Goal: Task Accomplishment & Management: Complete application form

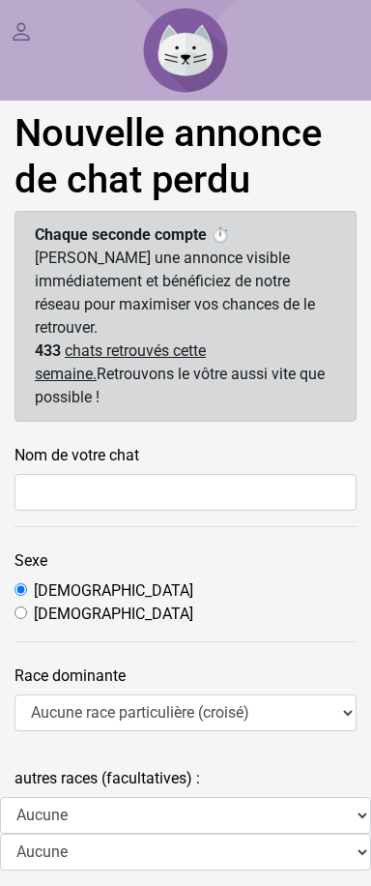
click at [16, 606] on input "Femelle" at bounding box center [21, 612] width 13 height 13
radio input "true"
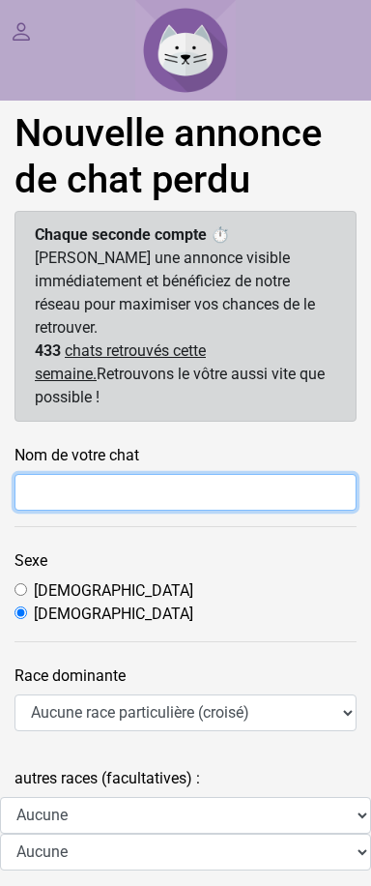
click at [47, 474] on input "Nom de votre chat" at bounding box center [186, 492] width 342 height 37
type input "Myrtille"
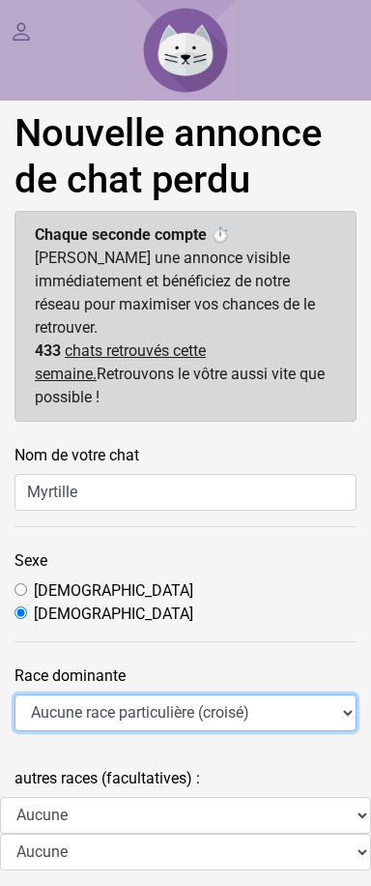
click at [58, 694] on select "Aucune race particulière (croisé) Abyssin Américain à poil dur American Bobtail…" at bounding box center [186, 712] width 342 height 37
select select "13"
click at [15, 694] on select "Aucune race particulière (croisé) Abyssin Américain à poil dur American Bobtail…" at bounding box center [186, 712] width 342 height 37
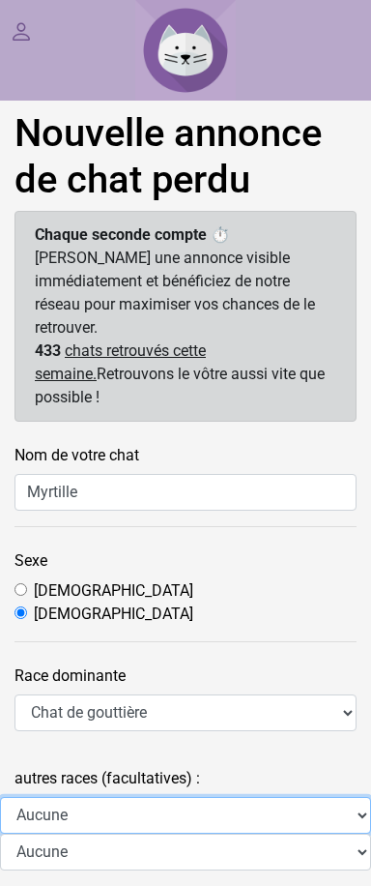
click at [85, 797] on select "Aucune Abyssin Américain à poil dur American Bobtail American Shorthair Angora …" at bounding box center [185, 815] width 371 height 37
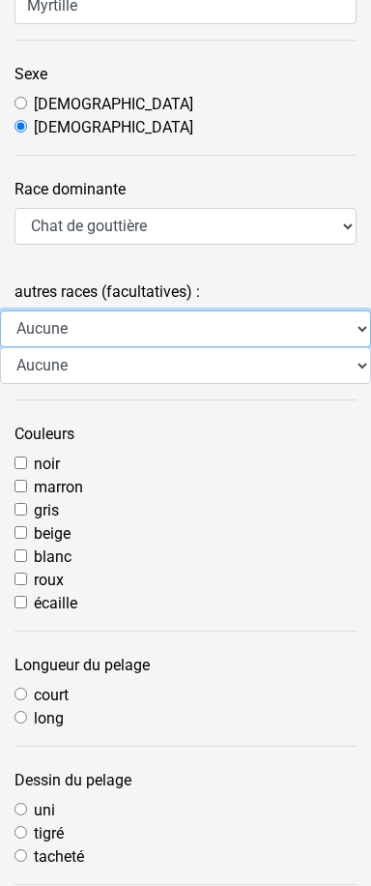
scroll to position [484, 0]
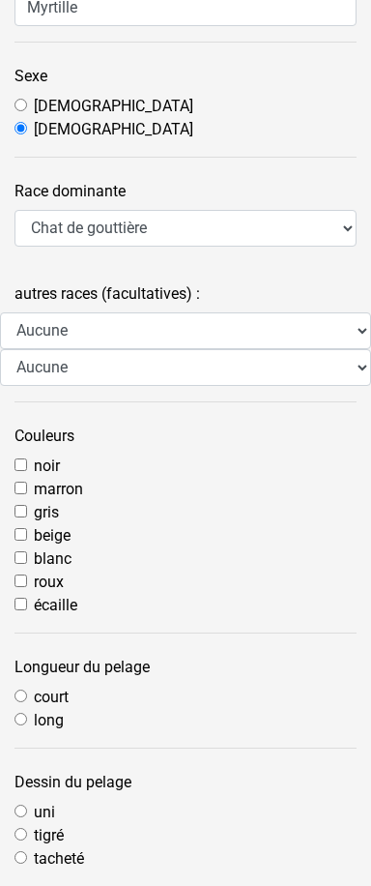
click at [15, 458] on input "noir" at bounding box center [21, 464] width 13 height 13
checkbox input "true"
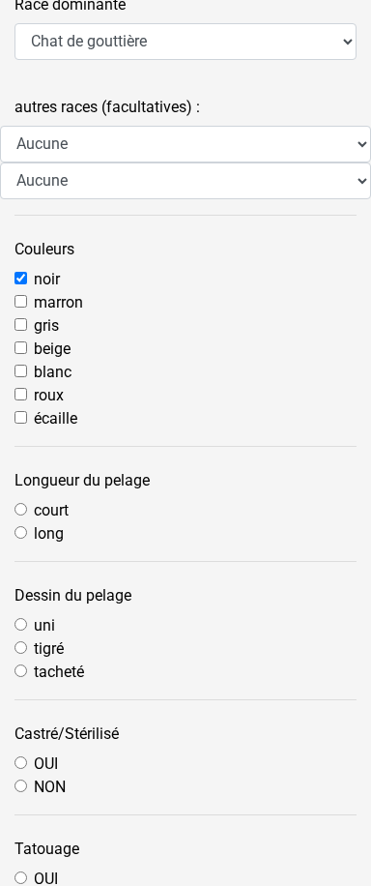
scroll to position [678, 0]
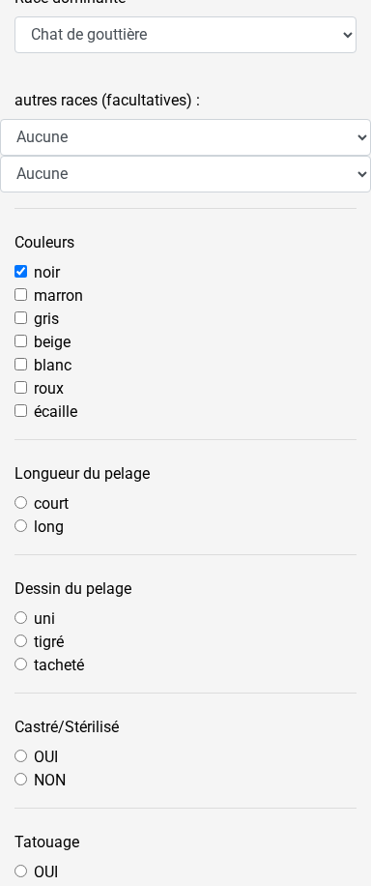
click at [17, 496] on input "court" at bounding box center [21, 502] width 13 height 13
radio input "true"
click at [20, 611] on input "uni" at bounding box center [21, 617] width 13 height 13
radio input "true"
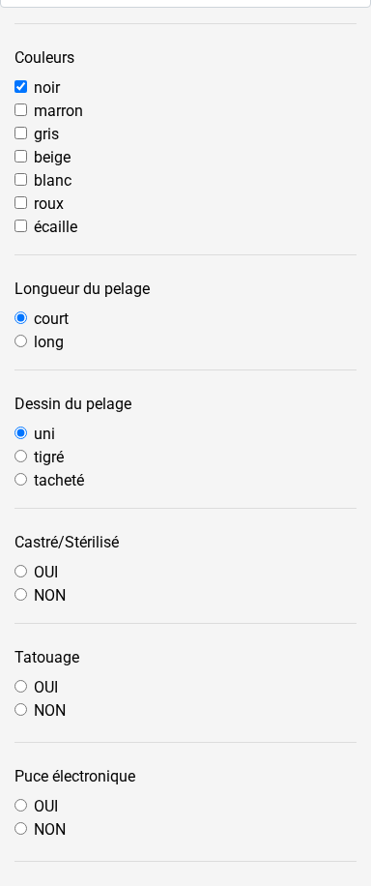
scroll to position [968, 0]
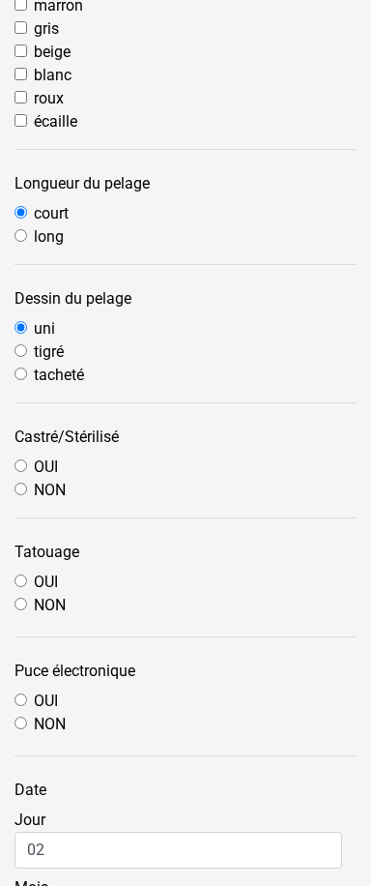
click at [23, 459] on input "OUI" at bounding box center [21, 465] width 13 height 13
radio input "true"
click at [22, 598] on input "NON" at bounding box center [21, 604] width 13 height 13
radio input "true"
click at [25, 693] on input "OUI" at bounding box center [21, 699] width 13 height 13
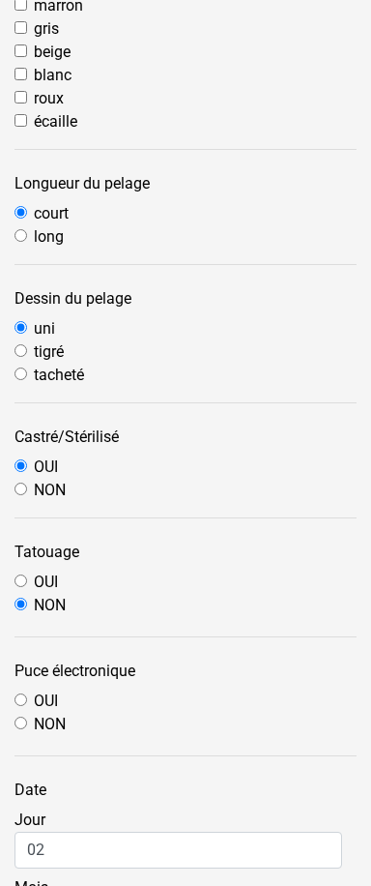
radio input "true"
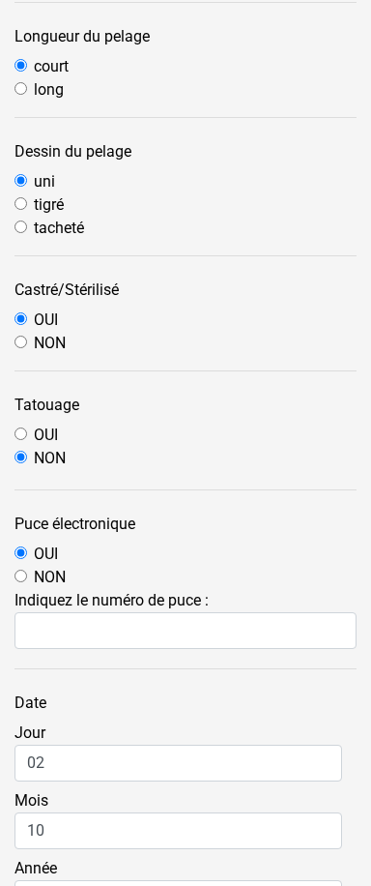
scroll to position [1161, 0]
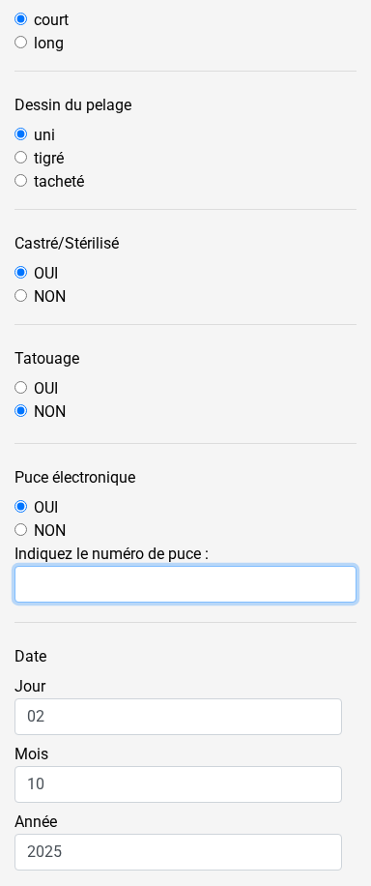
click at [118, 566] on input "text" at bounding box center [186, 584] width 342 height 37
paste input "250269610544035"
type input "250269610544035"
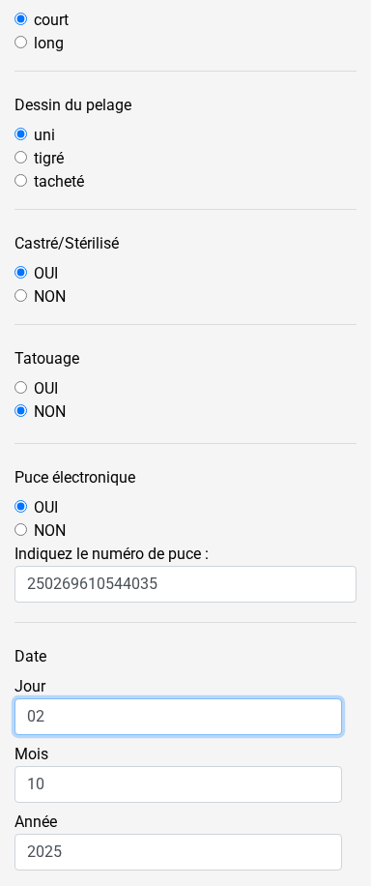
click at [66, 698] on input "02" at bounding box center [179, 716] width 328 height 37
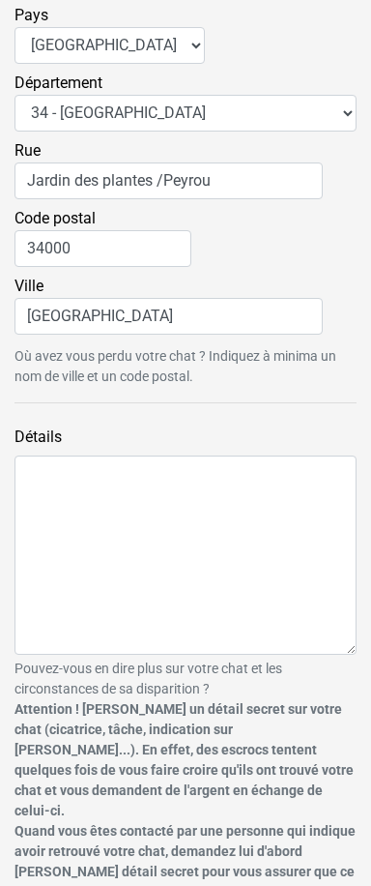
scroll to position [2222, 0]
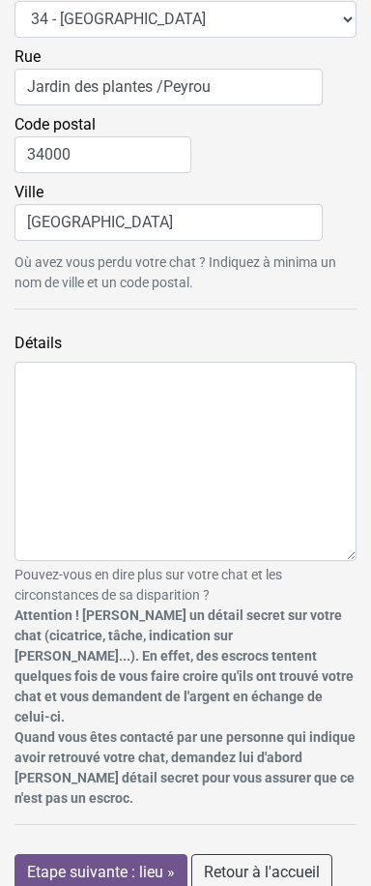
type input "01"
click at [104, 854] on input "Etape suivante : lieu »" at bounding box center [101, 872] width 173 height 37
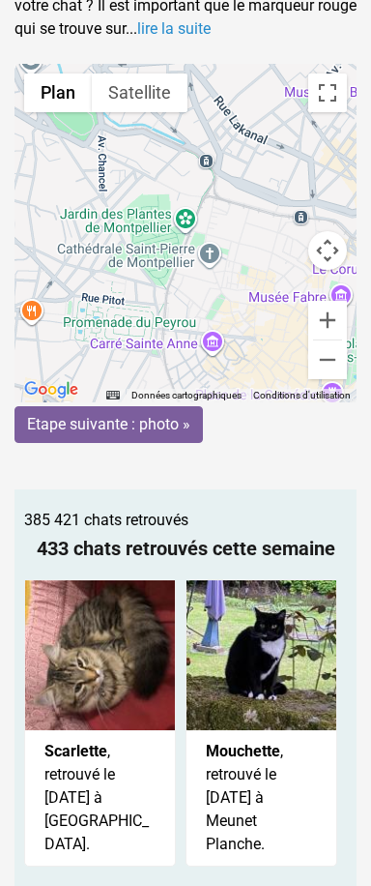
scroll to position [247, 0]
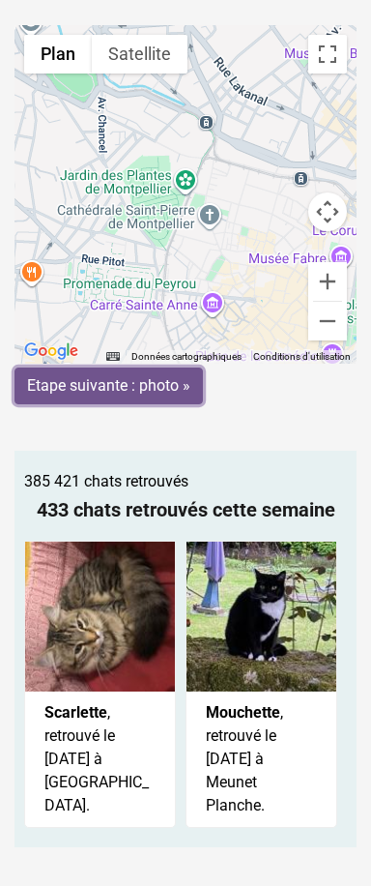
click at [159, 375] on input "Etape suivante : photo »" at bounding box center [109, 385] width 189 height 37
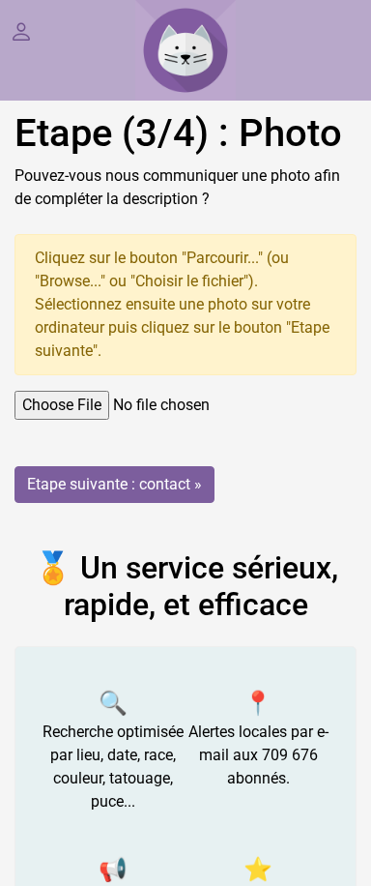
click at [122, 406] on input "file" at bounding box center [186, 405] width 342 height 29
click at [87, 412] on input "file" at bounding box center [186, 405] width 342 height 29
click at [113, 410] on input "file" at bounding box center [186, 405] width 342 height 29
click at [60, 396] on input "file" at bounding box center [186, 405] width 342 height 29
click at [116, 405] on input "file" at bounding box center [186, 405] width 342 height 29
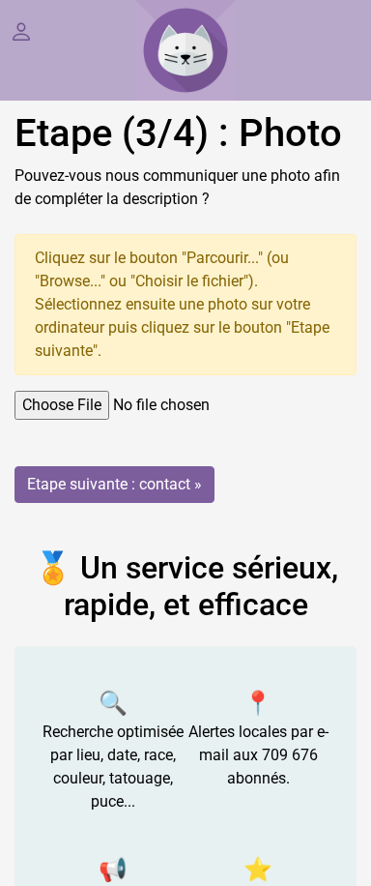
type input "C:\fakepath\Myrtille 2.jpg"
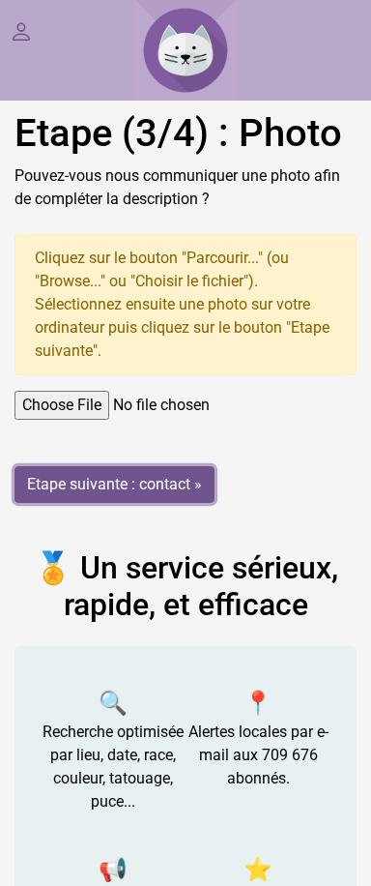
click at [117, 481] on input "Etape suivante : contact »" at bounding box center [115, 484] width 200 height 37
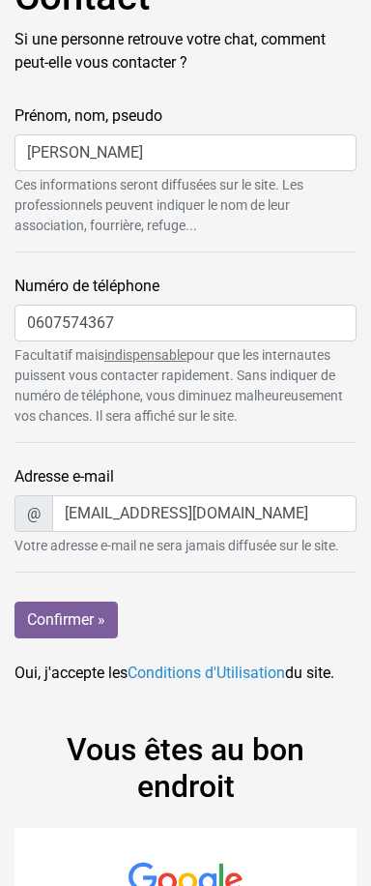
scroll to position [193, 0]
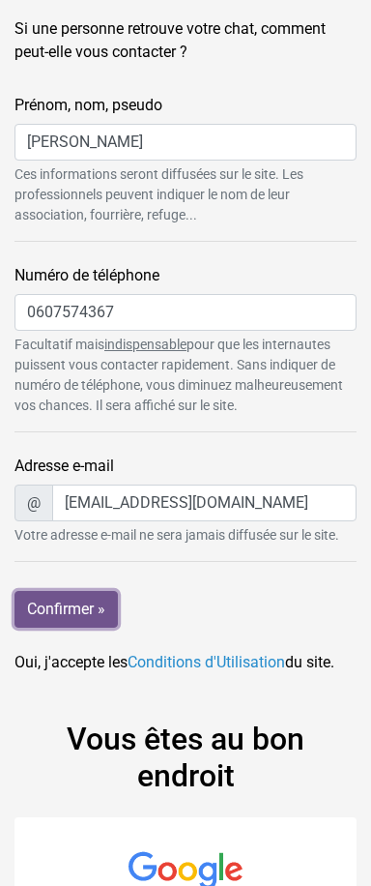
click at [54, 603] on input "Confirmer »" at bounding box center [66, 609] width 103 height 37
